Goal: Task Accomplishment & Management: Understand process/instructions

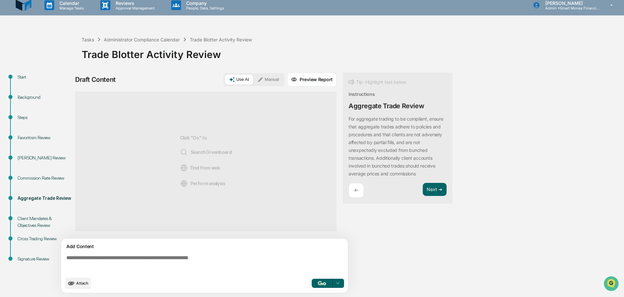
click at [34, 176] on div "Commission Rate Review" at bounding box center [45, 178] width 54 height 7
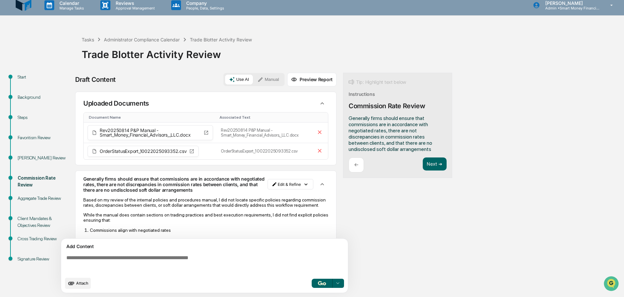
click at [37, 197] on div "Aggregate Trade Review" at bounding box center [45, 198] width 54 height 7
click at [38, 202] on div "Aggregate Trade Review" at bounding box center [44, 206] width 64 height 20
click at [41, 195] on div "Commission Rate Review" at bounding box center [44, 186] width 64 height 20
click at [46, 197] on div "Aggregate Trade Review" at bounding box center [45, 198] width 54 height 7
click at [49, 195] on div "Commission Rate Review" at bounding box center [44, 186] width 64 height 20
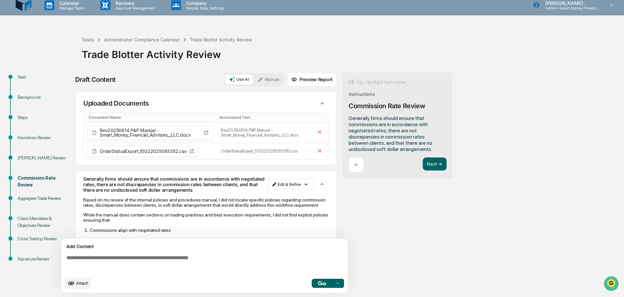
click at [50, 200] on div "Aggregate Trade Review" at bounding box center [45, 198] width 54 height 7
click at [52, 200] on div "Aggregate Trade Review" at bounding box center [45, 198] width 54 height 7
click at [428, 165] on button "Next ➔" at bounding box center [434, 164] width 24 height 13
drag, startPoint x: 433, startPoint y: 163, endPoint x: 428, endPoint y: 160, distance: 5.9
click at [428, 160] on button "Next ➔" at bounding box center [434, 164] width 24 height 13
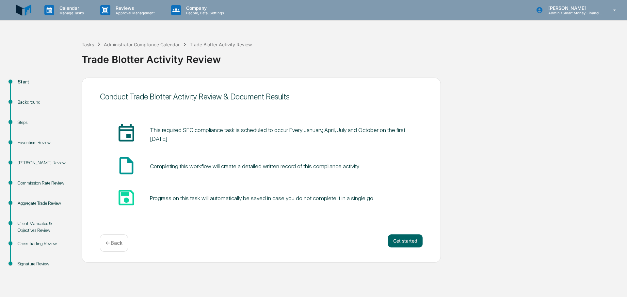
click at [43, 205] on div "Aggregate Trade Review" at bounding box center [45, 203] width 54 height 7
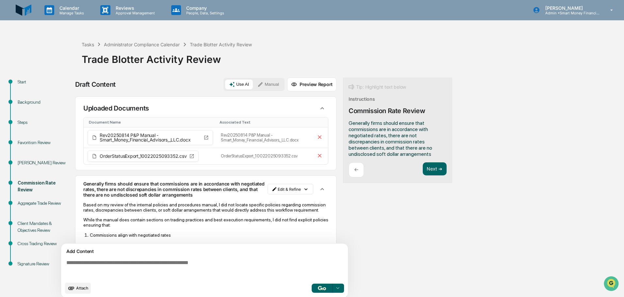
click at [40, 206] on div "Aggregate Trade Review" at bounding box center [45, 203] width 54 height 7
click at [429, 170] on button "Next ➔" at bounding box center [434, 169] width 24 height 13
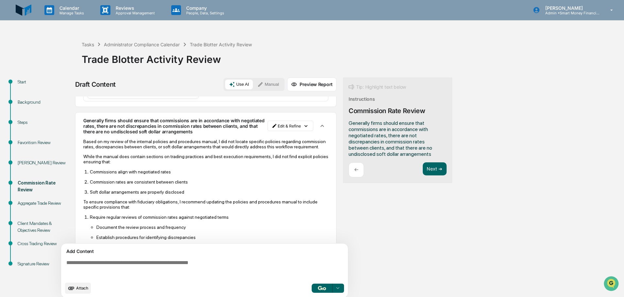
scroll to position [131, 0]
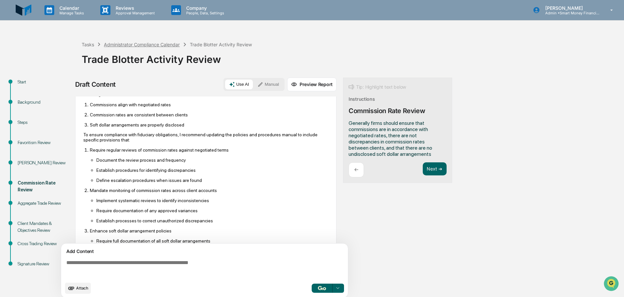
click at [106, 43] on div "Administrator Compliance Calendar" at bounding box center [142, 45] width 76 height 6
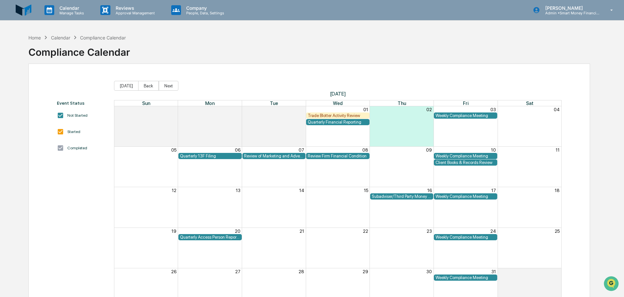
click at [354, 113] on div "Trade Blotter Activity Review" at bounding box center [338, 115] width 60 height 5
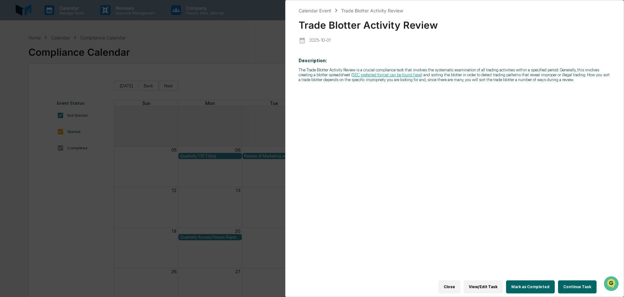
click at [580, 287] on button "Continue Task" at bounding box center [577, 287] width 39 height 13
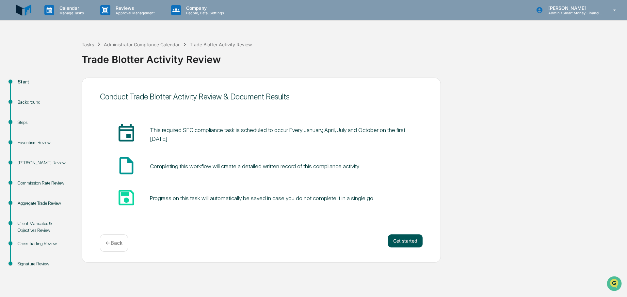
click at [391, 244] on button "Get started" at bounding box center [405, 241] width 35 height 13
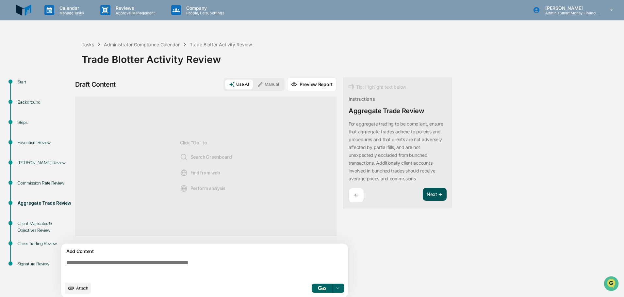
click at [435, 191] on button "Next ➔" at bounding box center [434, 194] width 24 height 13
click at [354, 192] on div "←" at bounding box center [355, 195] width 15 height 15
click at [428, 199] on button "Next ➔" at bounding box center [434, 194] width 24 height 13
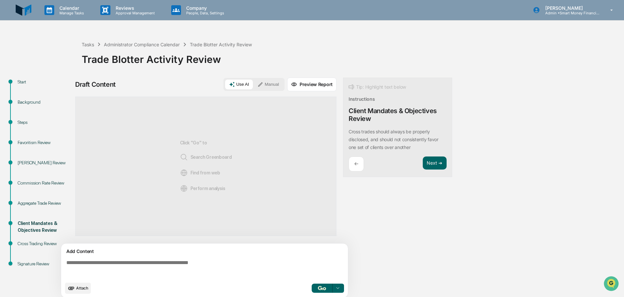
click at [41, 204] on div "Aggregate Trade Review" at bounding box center [45, 203] width 54 height 7
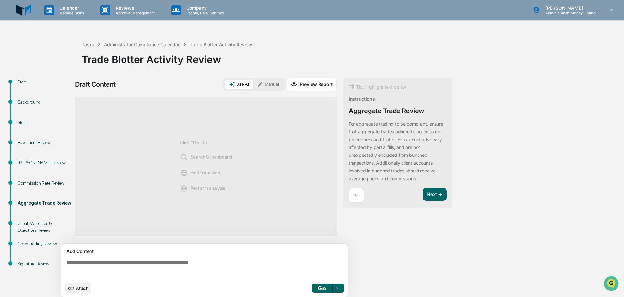
click at [72, 289] on icon "upload document" at bounding box center [71, 288] width 7 height 7
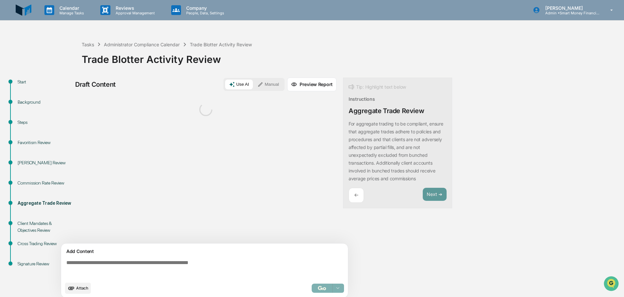
scroll to position [5, 0]
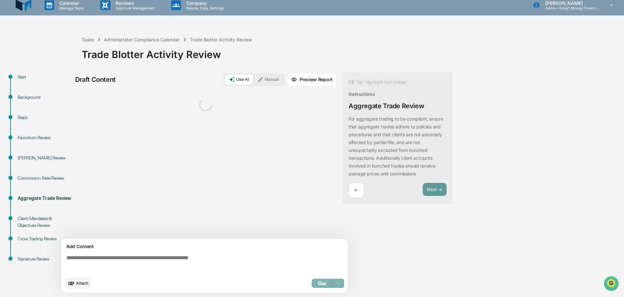
click at [361, 120] on p "For aggregate trading to be compliant, ensure that aggregate trades adhere to p…" at bounding box center [395, 146] width 94 height 60
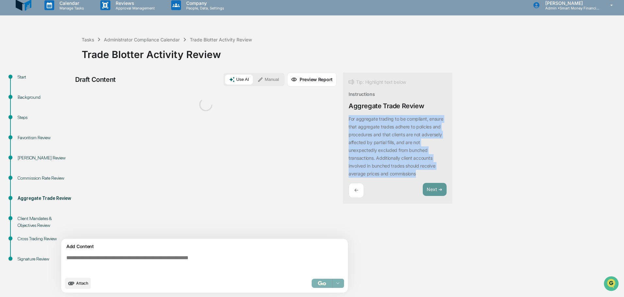
drag, startPoint x: 348, startPoint y: 118, endPoint x: 417, endPoint y: 178, distance: 91.2
click at [417, 178] on div "Tip: Highlight text below Instructions Aggregate Trade Review For aggregate tra…" at bounding box center [397, 138] width 109 height 131
click at [365, 110] on button "Focus Assistant" at bounding box center [366, 113] width 34 height 8
